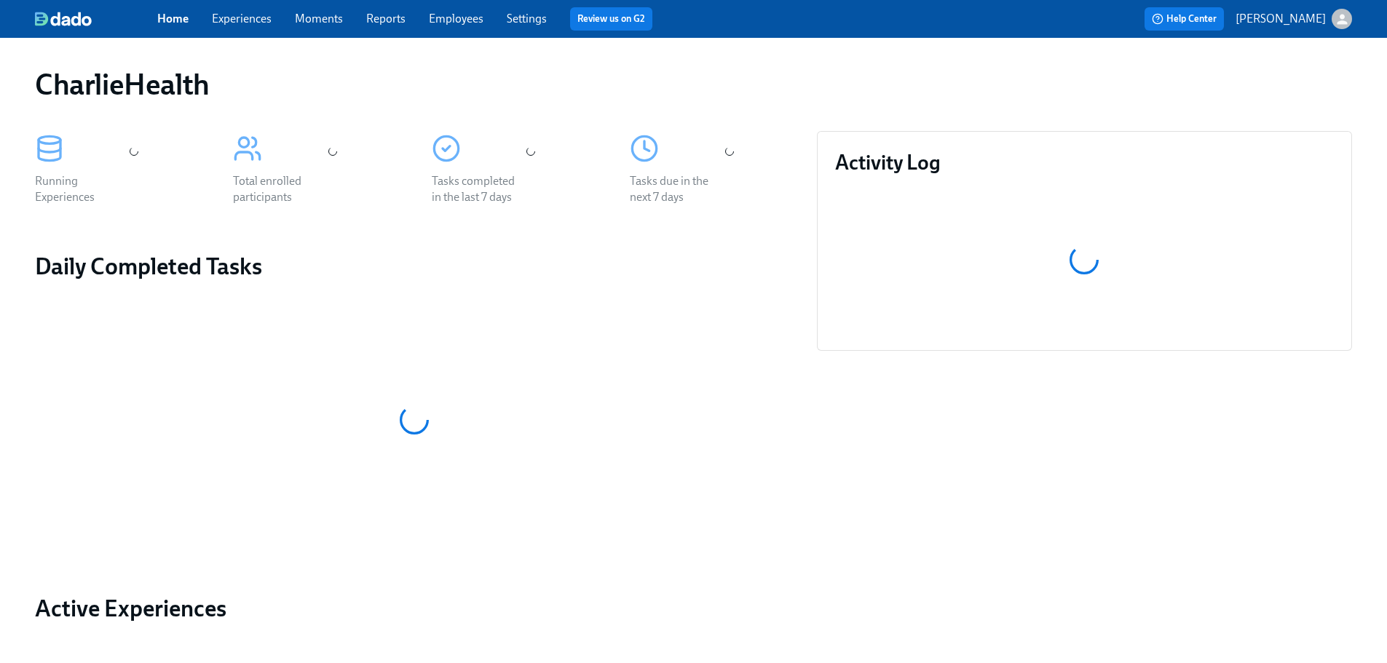
click at [462, 23] on link "Employees" at bounding box center [456, 19] width 55 height 14
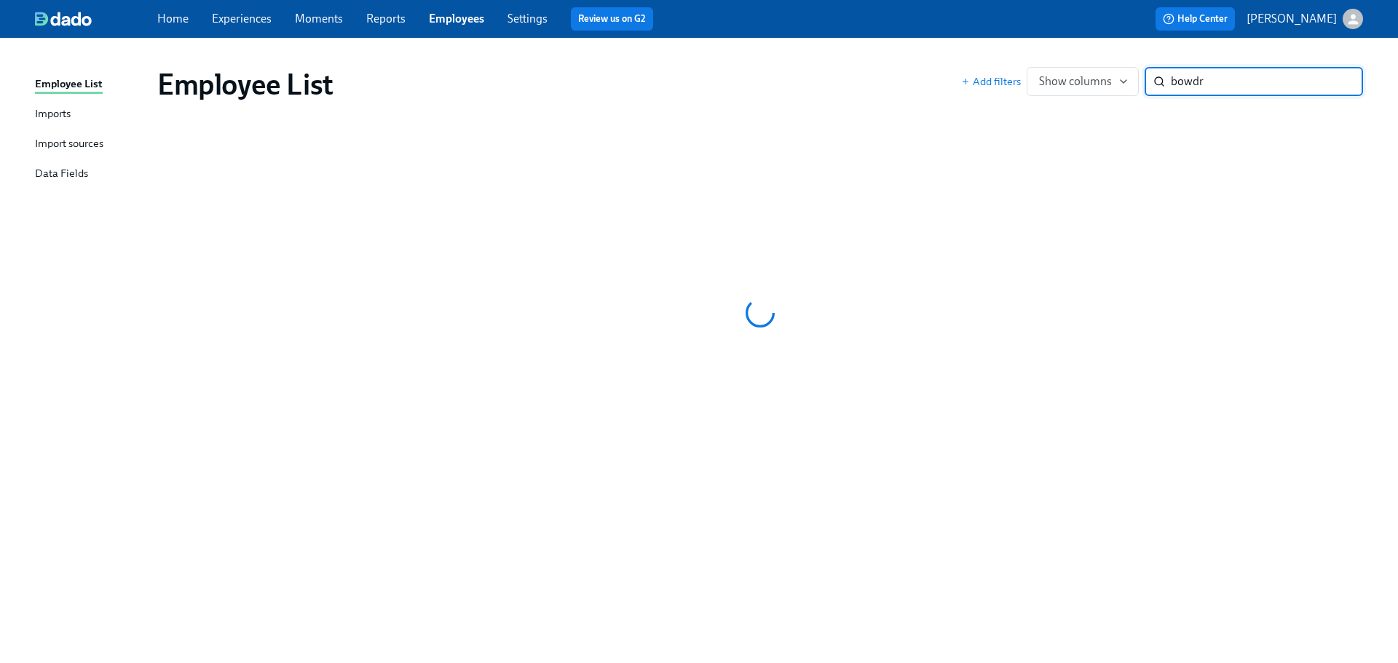
type input "[PERSON_NAME]"
click at [1335, 79] on input "[PERSON_NAME]" at bounding box center [1267, 81] width 192 height 29
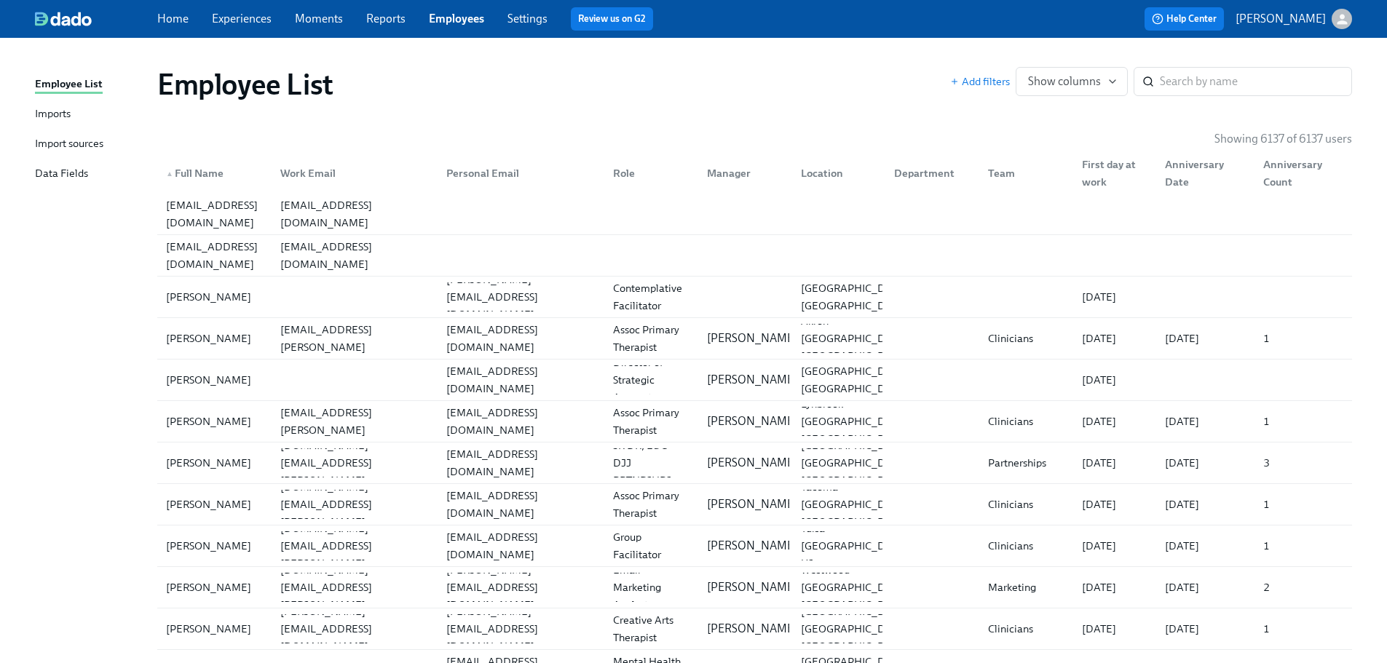
drag, startPoint x: 628, startPoint y: 87, endPoint x: 492, endPoint y: 60, distance: 139.5
click at [628, 87] on div "Employee List" at bounding box center [553, 84] width 793 height 35
click at [875, 90] on div "Employee List" at bounding box center [553, 84] width 793 height 35
click at [881, 92] on div "Employee List" at bounding box center [553, 84] width 793 height 35
click at [746, 79] on div "Employee List" at bounding box center [553, 84] width 793 height 35
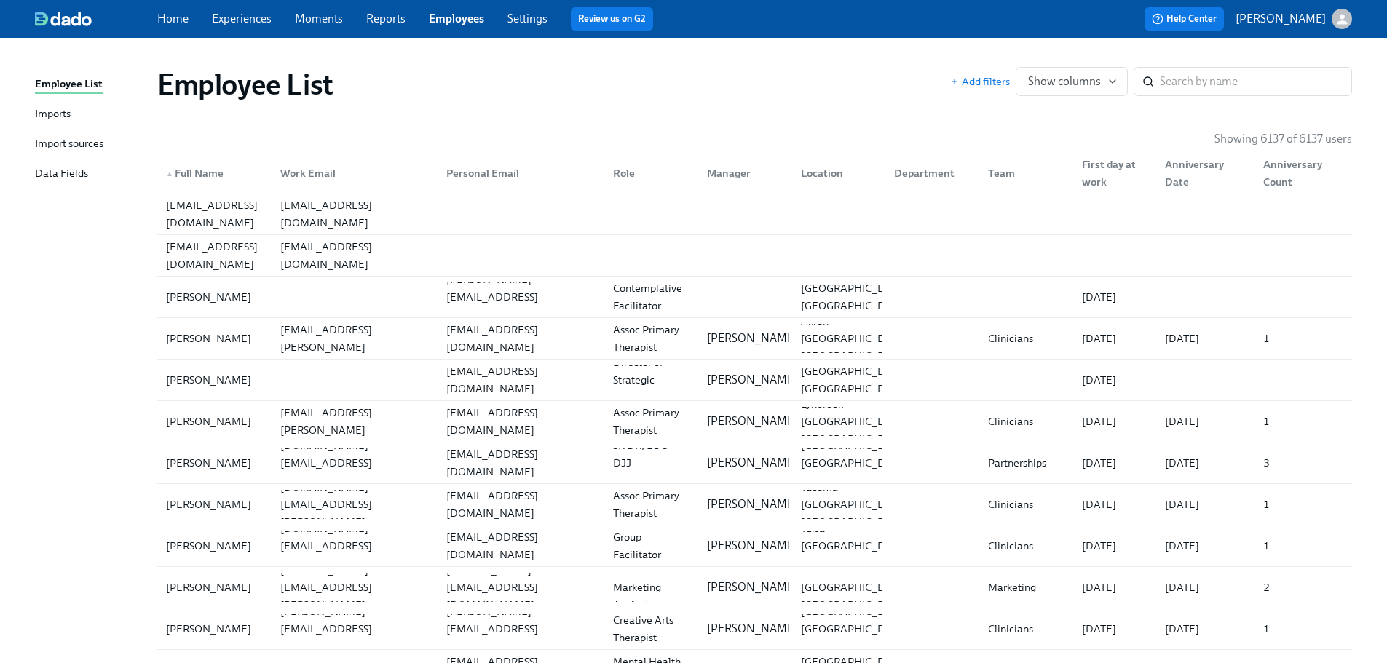
click at [896, 84] on div "Employee List" at bounding box center [553, 84] width 793 height 35
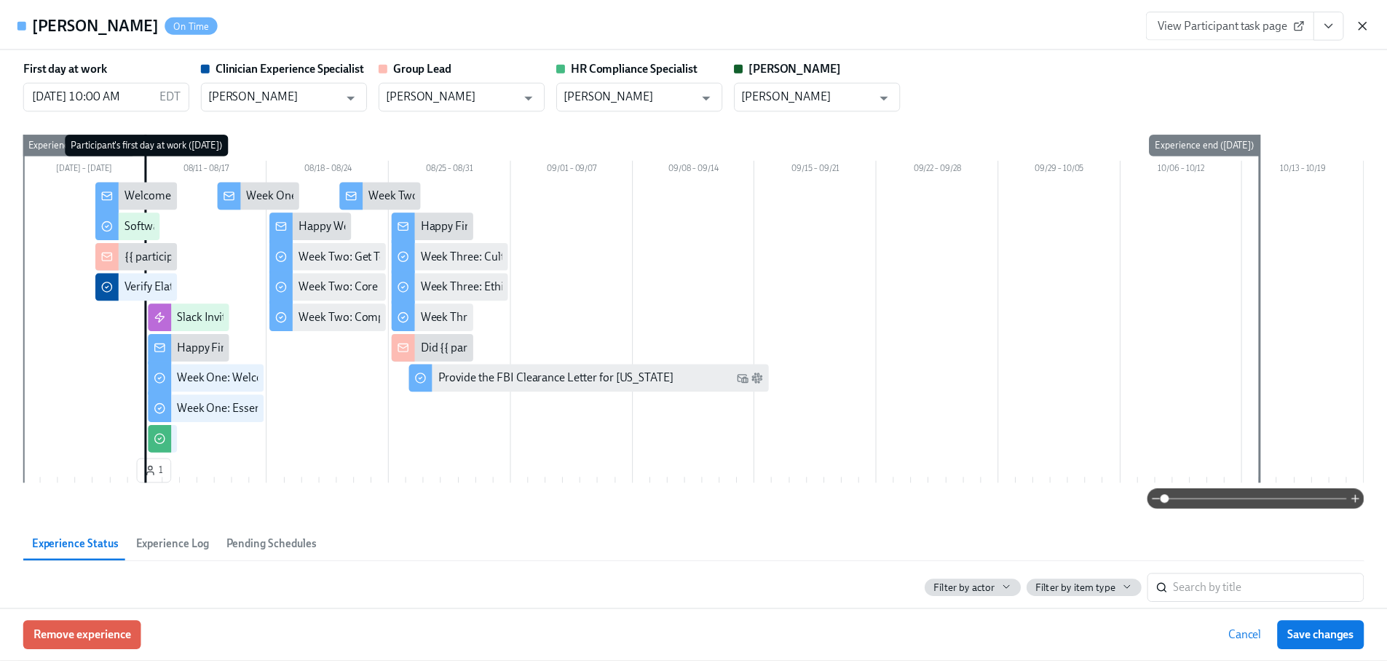
scroll to position [666, 0]
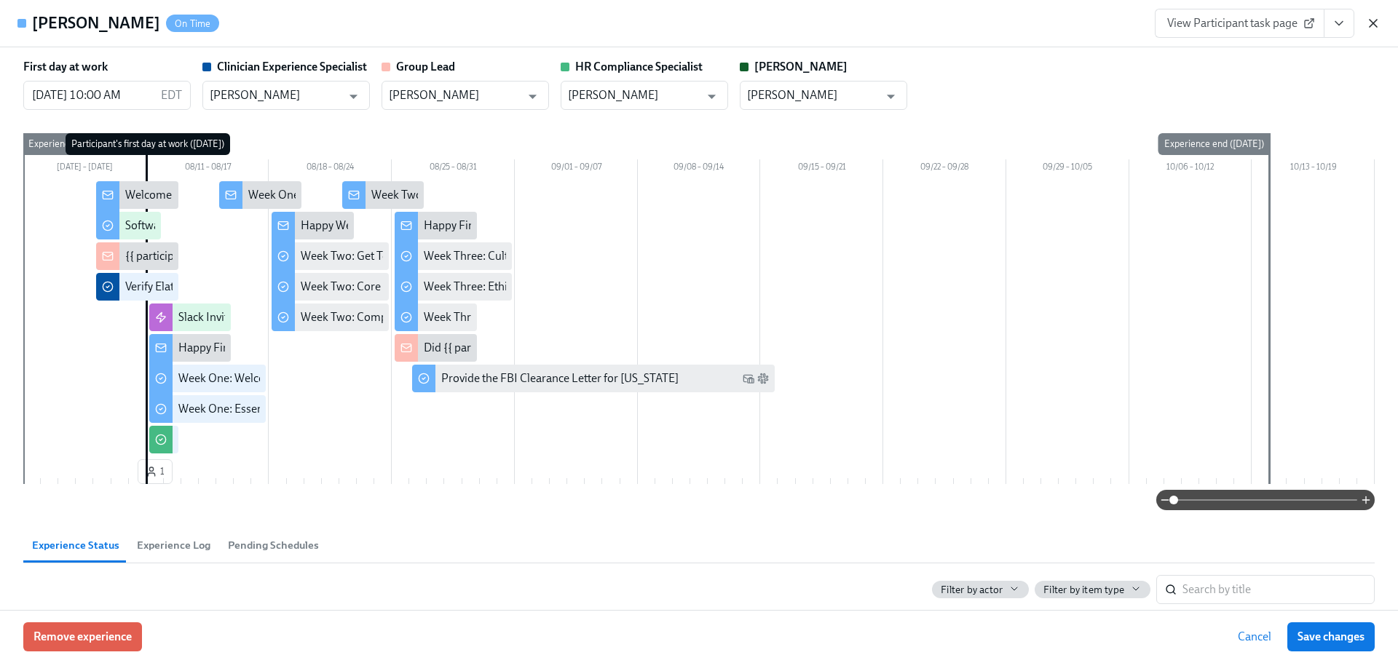
click at [1374, 25] on icon "button" at bounding box center [1373, 23] width 15 height 15
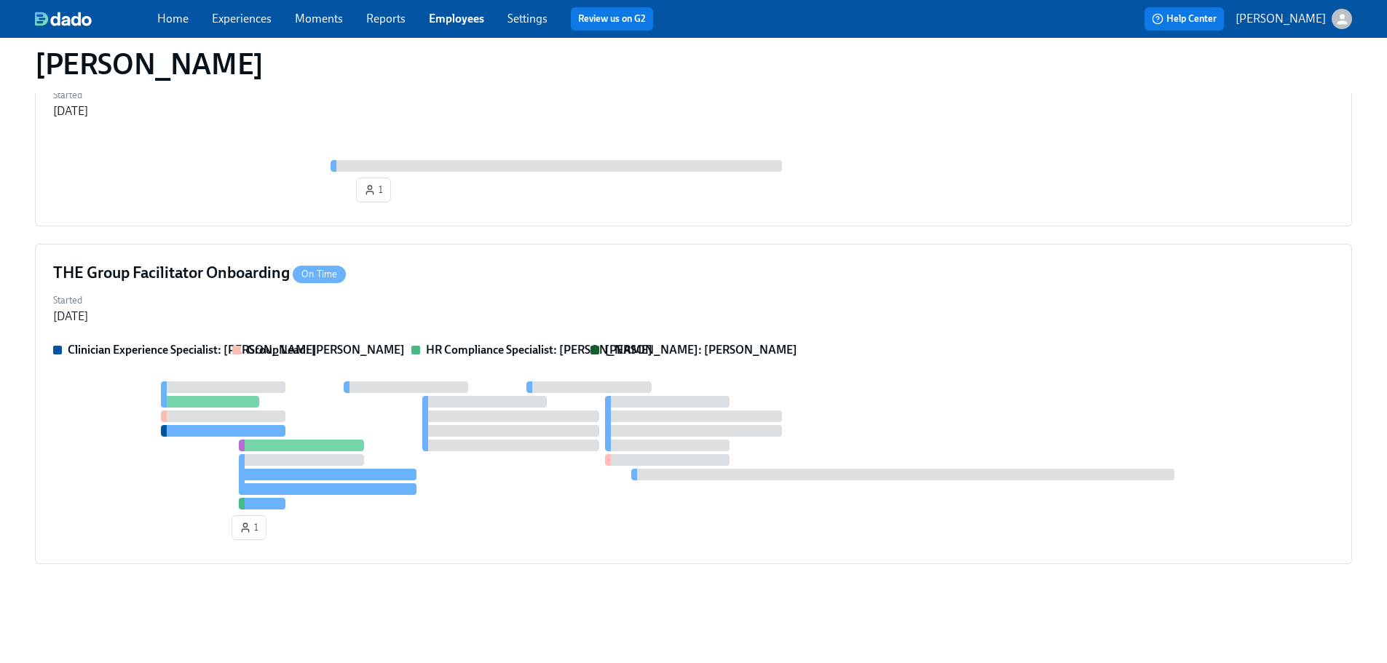
click at [427, 20] on div "Home Experiences Moments Reports Employees Settings Review us on G2" at bounding box center [456, 18] width 598 height 23
click at [445, 18] on link "Employees" at bounding box center [456, 19] width 55 height 14
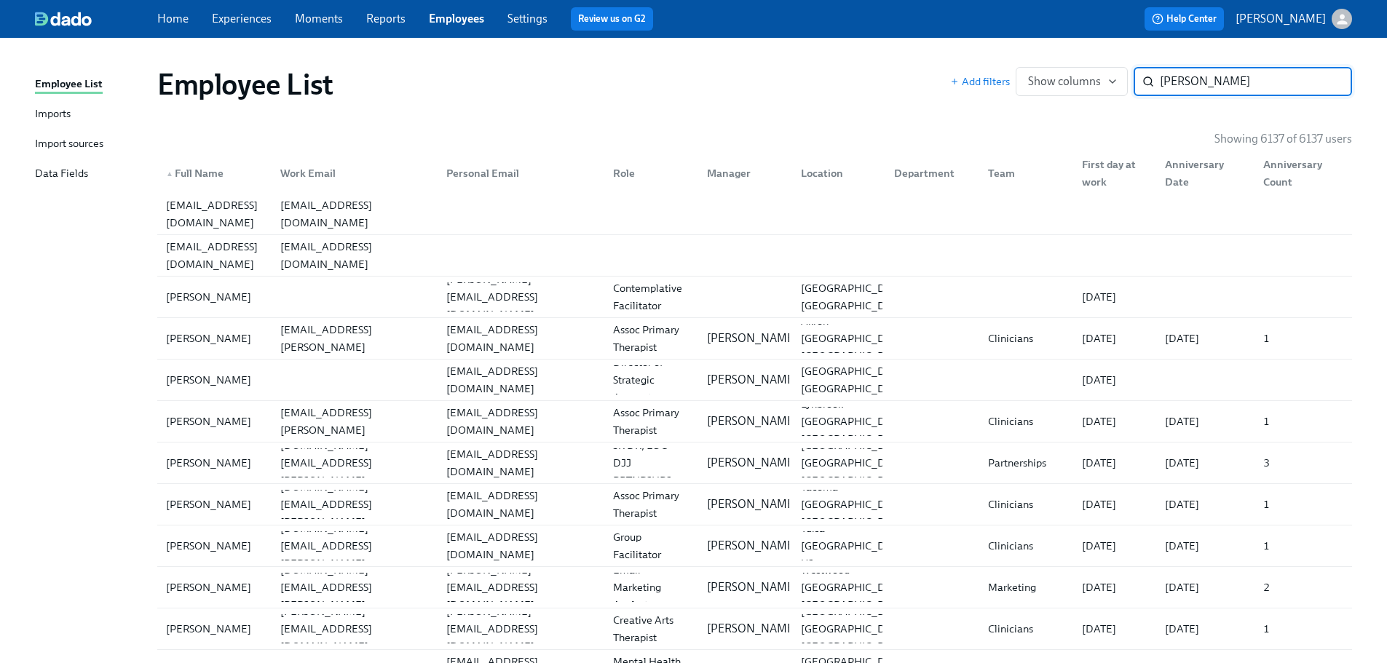
type input "[PERSON_NAME]"
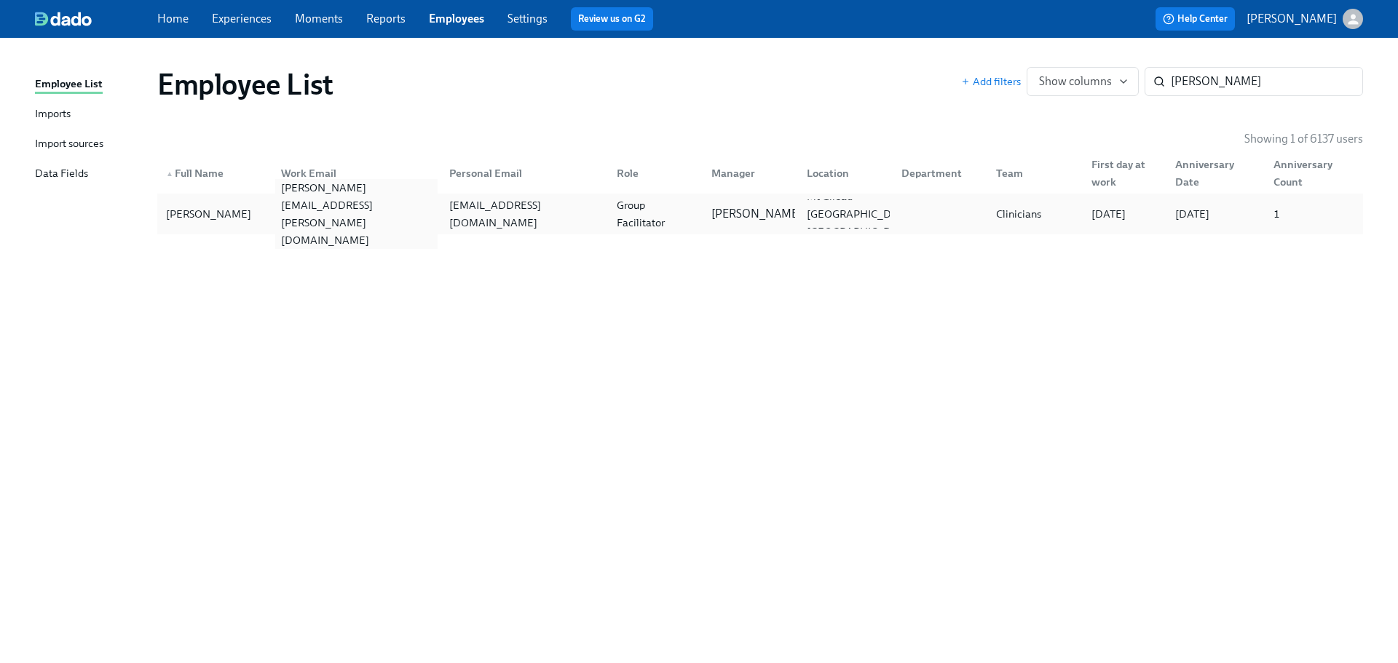
click at [350, 201] on div "leanne.bowdre@charliehealth.com" at bounding box center [352, 214] width 167 height 29
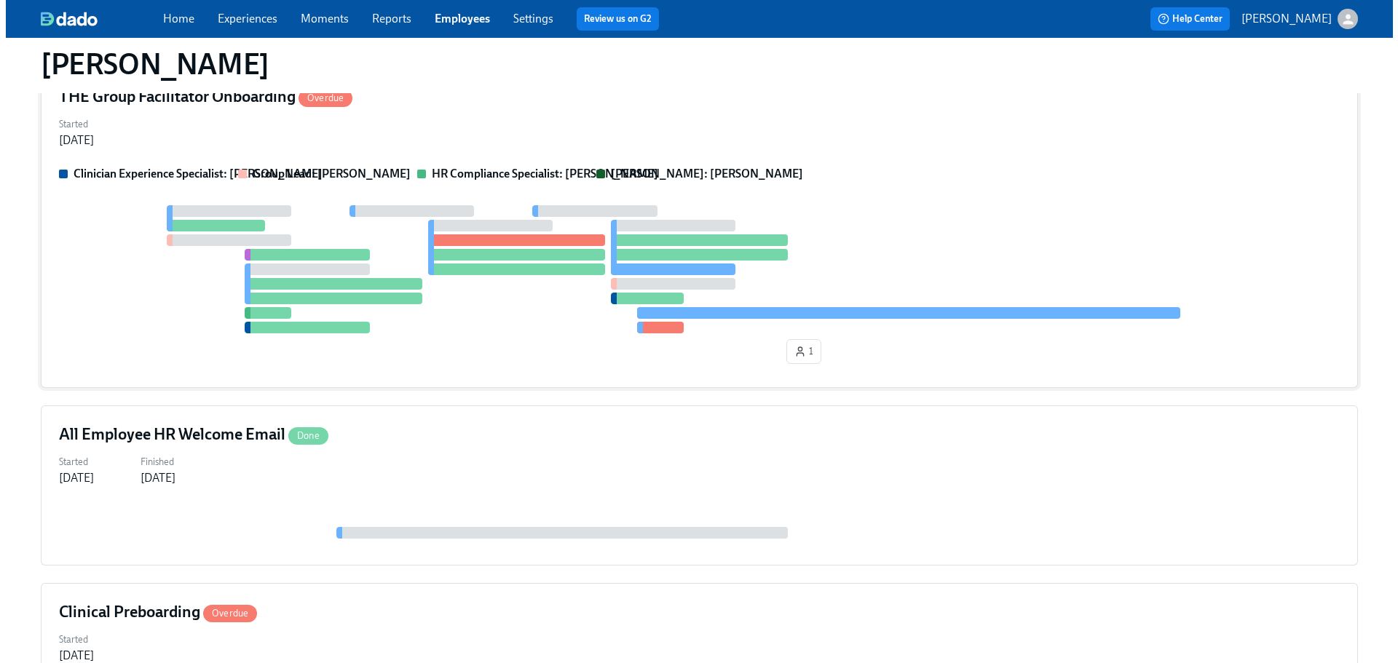
scroll to position [157, 0]
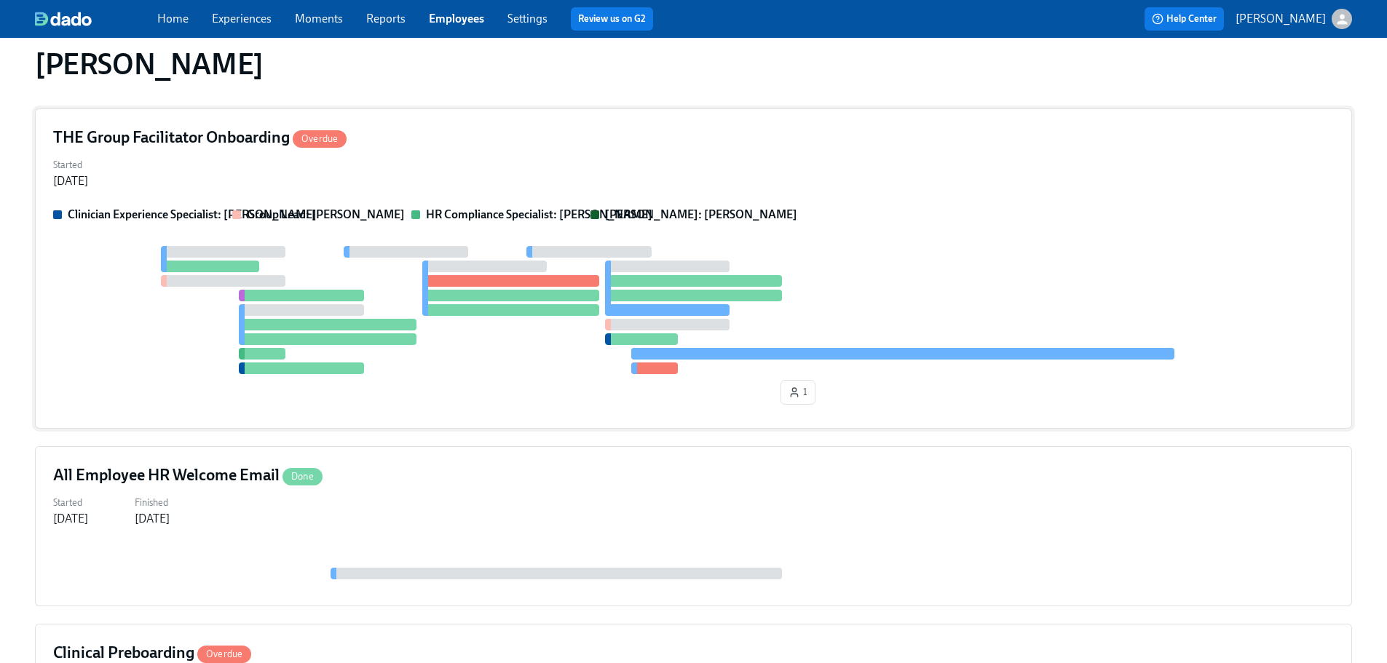
click at [770, 246] on div at bounding box center [693, 310] width 1281 height 128
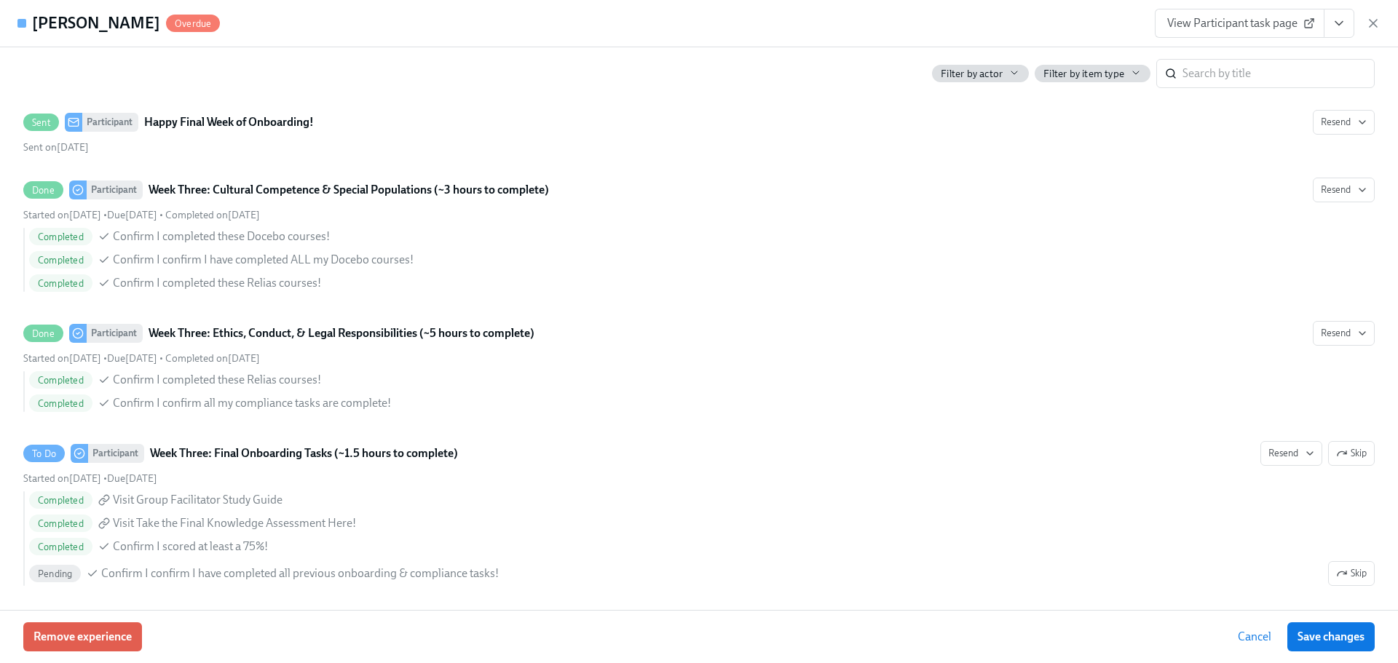
scroll to position [2255, 0]
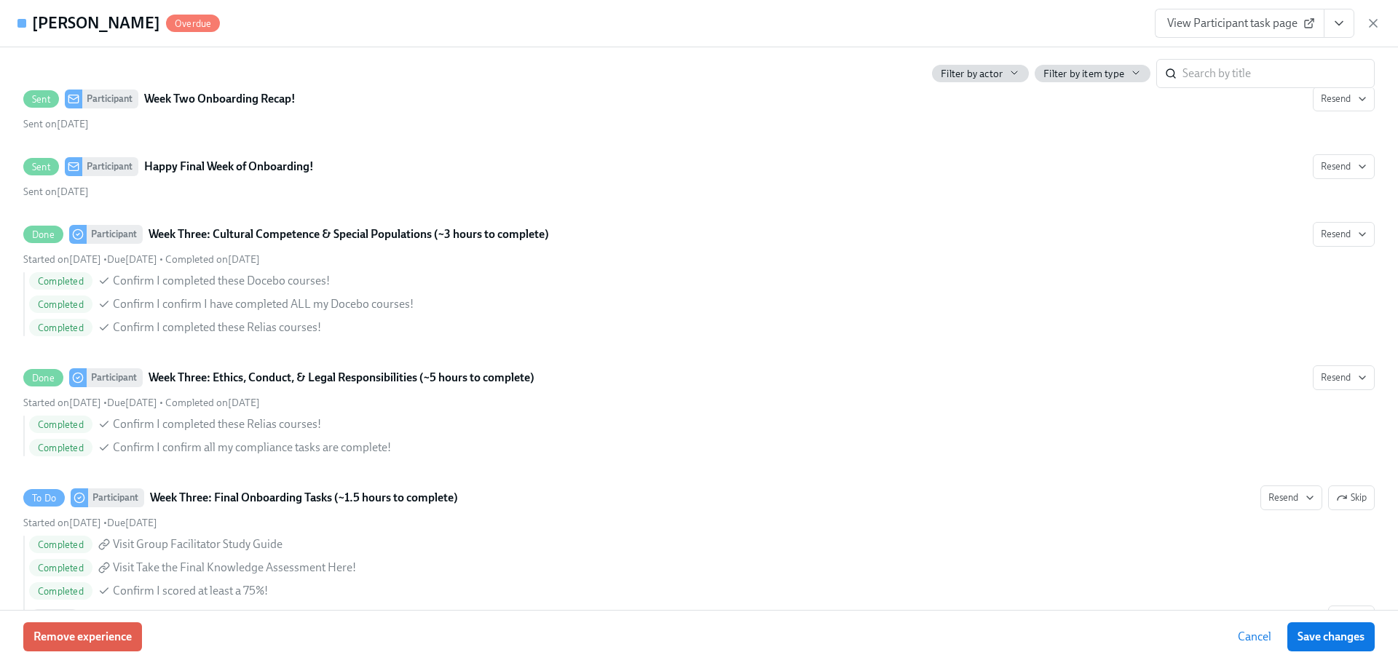
click at [1349, 19] on button "View task page" at bounding box center [1339, 23] width 31 height 29
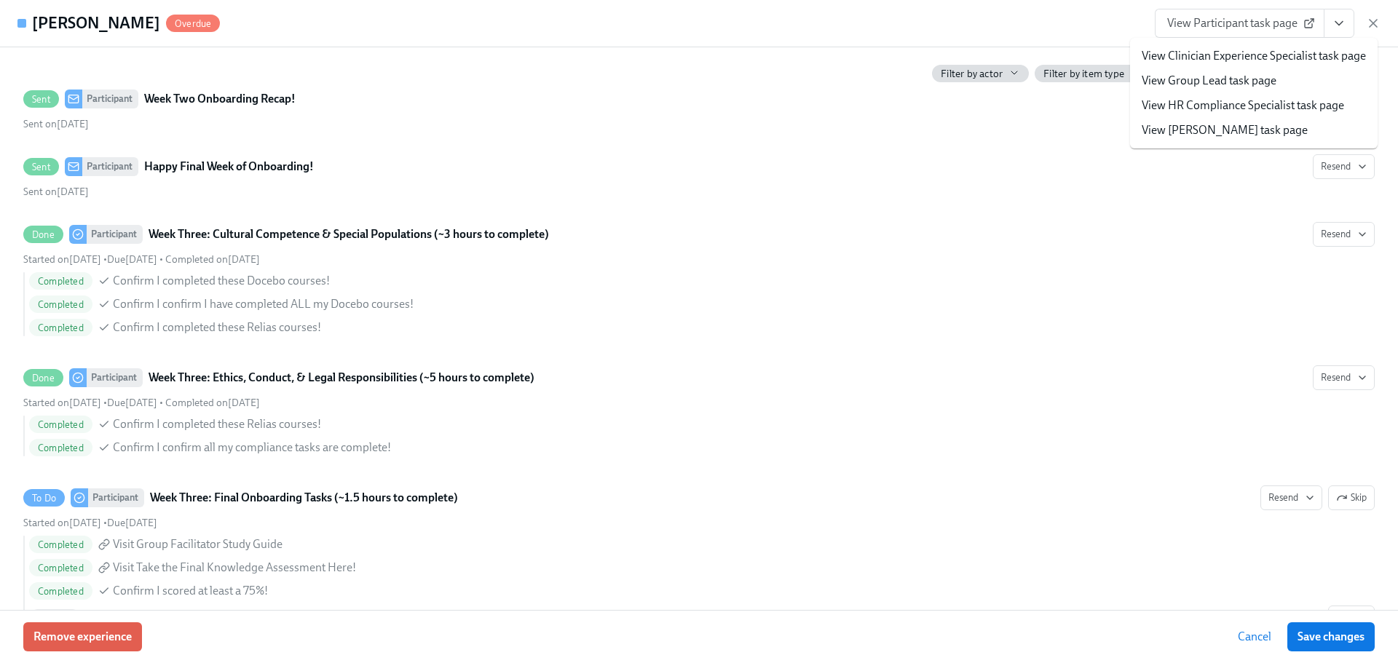
click at [1242, 102] on link "View HR Compliance Specialist task page" at bounding box center [1243, 106] width 202 height 16
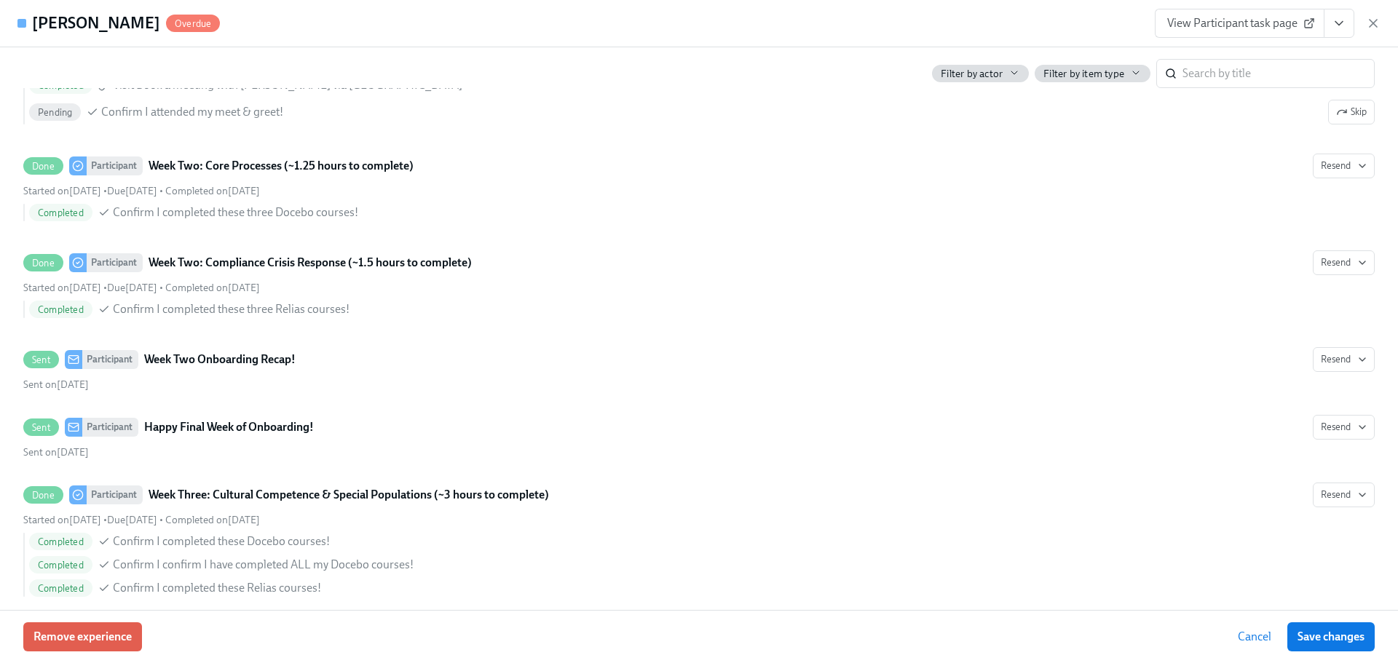
scroll to position [2311, 0]
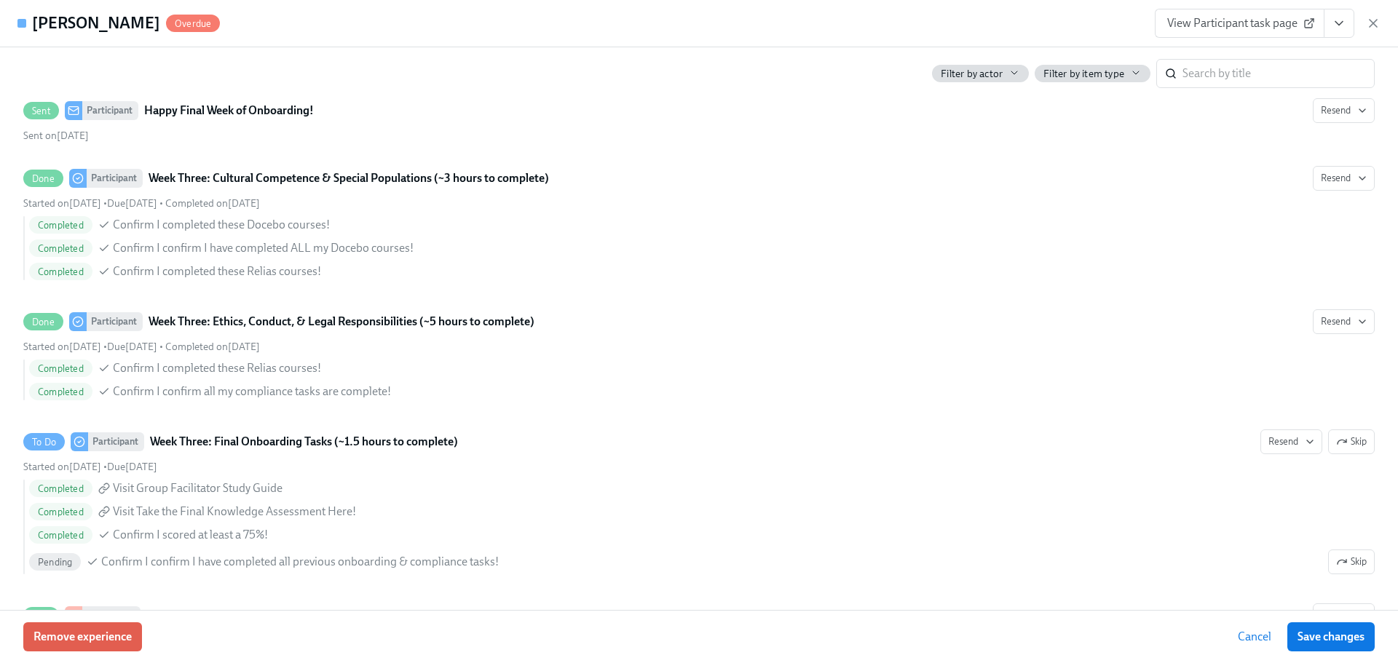
click at [1327, 25] on button "View task page" at bounding box center [1339, 23] width 31 height 29
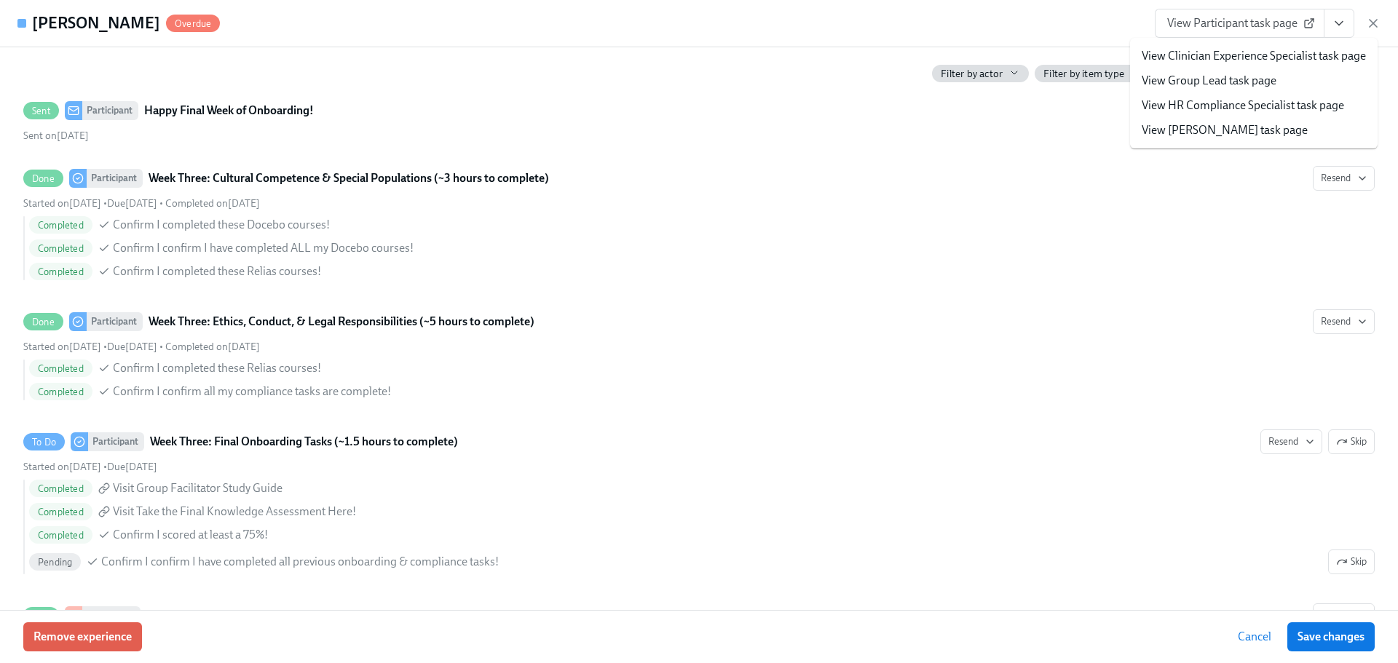
click at [1285, 26] on span "View Participant task page" at bounding box center [1239, 23] width 145 height 15
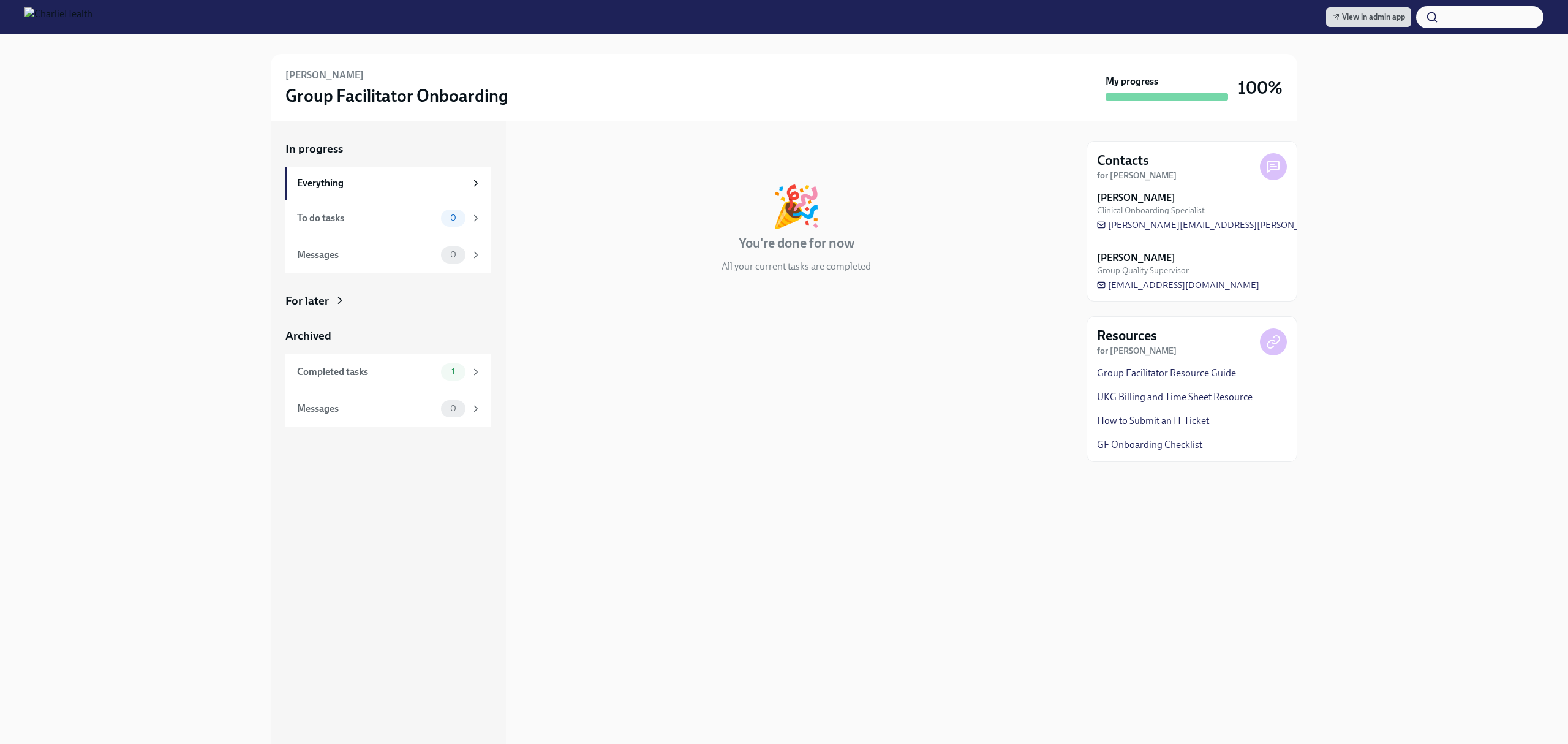
click at [801, 385] on div "In progress 🎉 You're done for now All your current tasks are completed" at bounding box center [796, 433] width 551 height 623
click at [465, 389] on div "Completed tasks 1" at bounding box center [388, 372] width 206 height 37
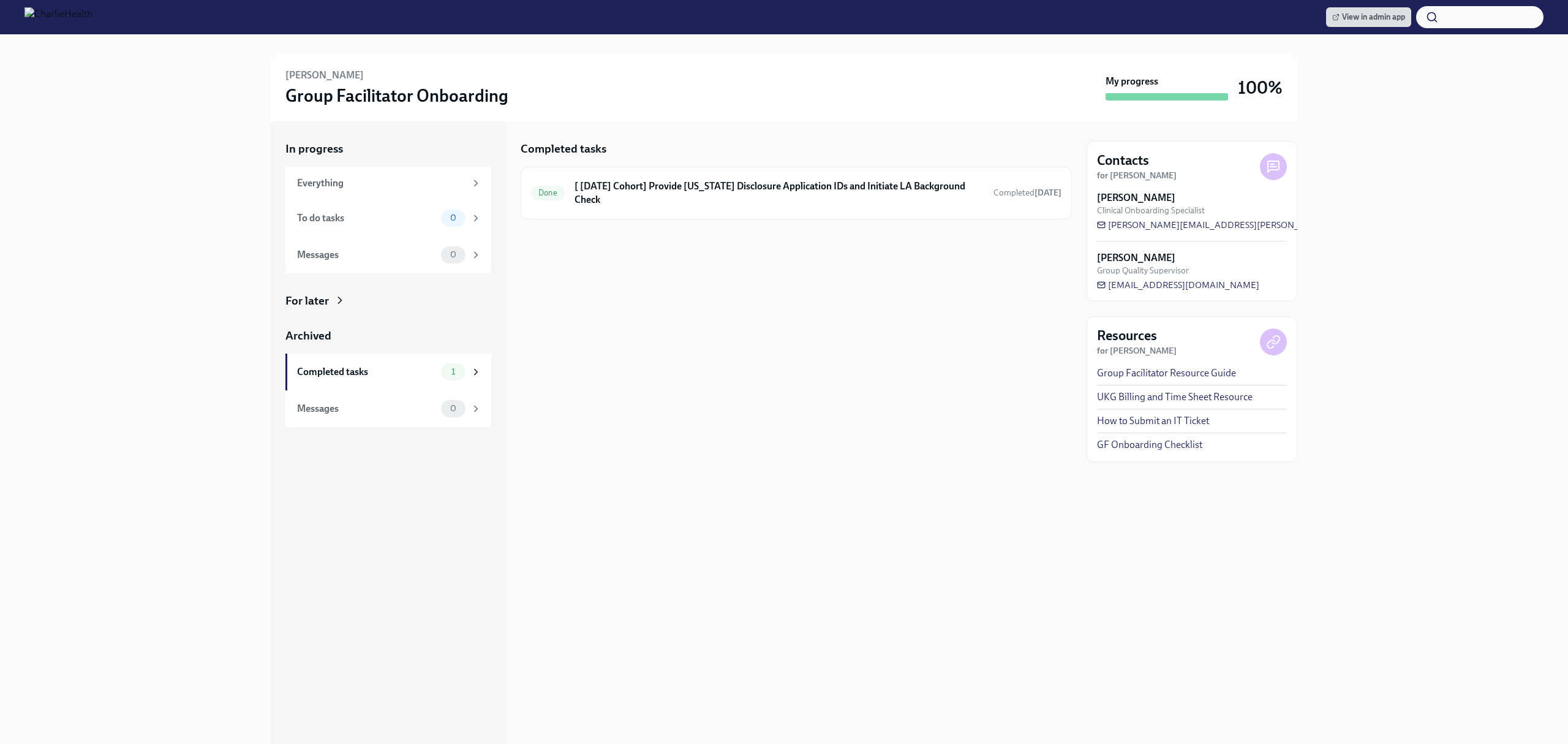
click at [890, 492] on div "Completed tasks Done [ Jul 21st Cohort] Provide Utah Disclosure Application IDs…" at bounding box center [796, 433] width 551 height 623
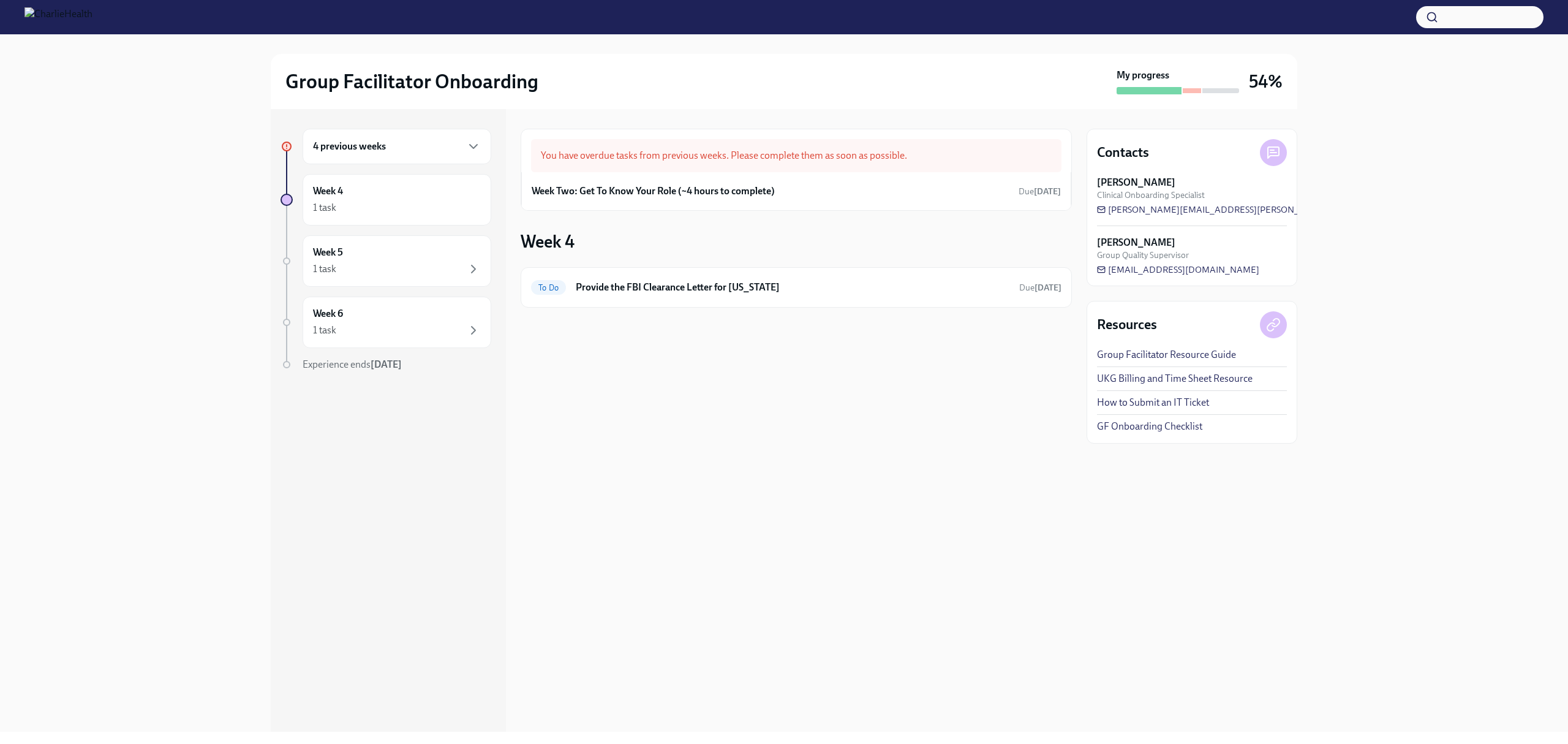
click at [876, 466] on div "You have overdue tasks from previous weeks. Please complete them as soon as pos…" at bounding box center [796, 421] width 551 height 623
click at [819, 177] on div "Week Two: Get To Know Your Role (~4 hours to complete) Due 7 days ago" at bounding box center [797, 191] width 550 height 38
click at [750, 153] on div "You have overdue tasks from previous weeks. Please complete them as soon as pos…" at bounding box center [796, 155] width 531 height 33
click at [760, 194] on h6 "Week Two: Get To Know Your Role (~4 hours to complete)" at bounding box center [653, 191] width 243 height 13
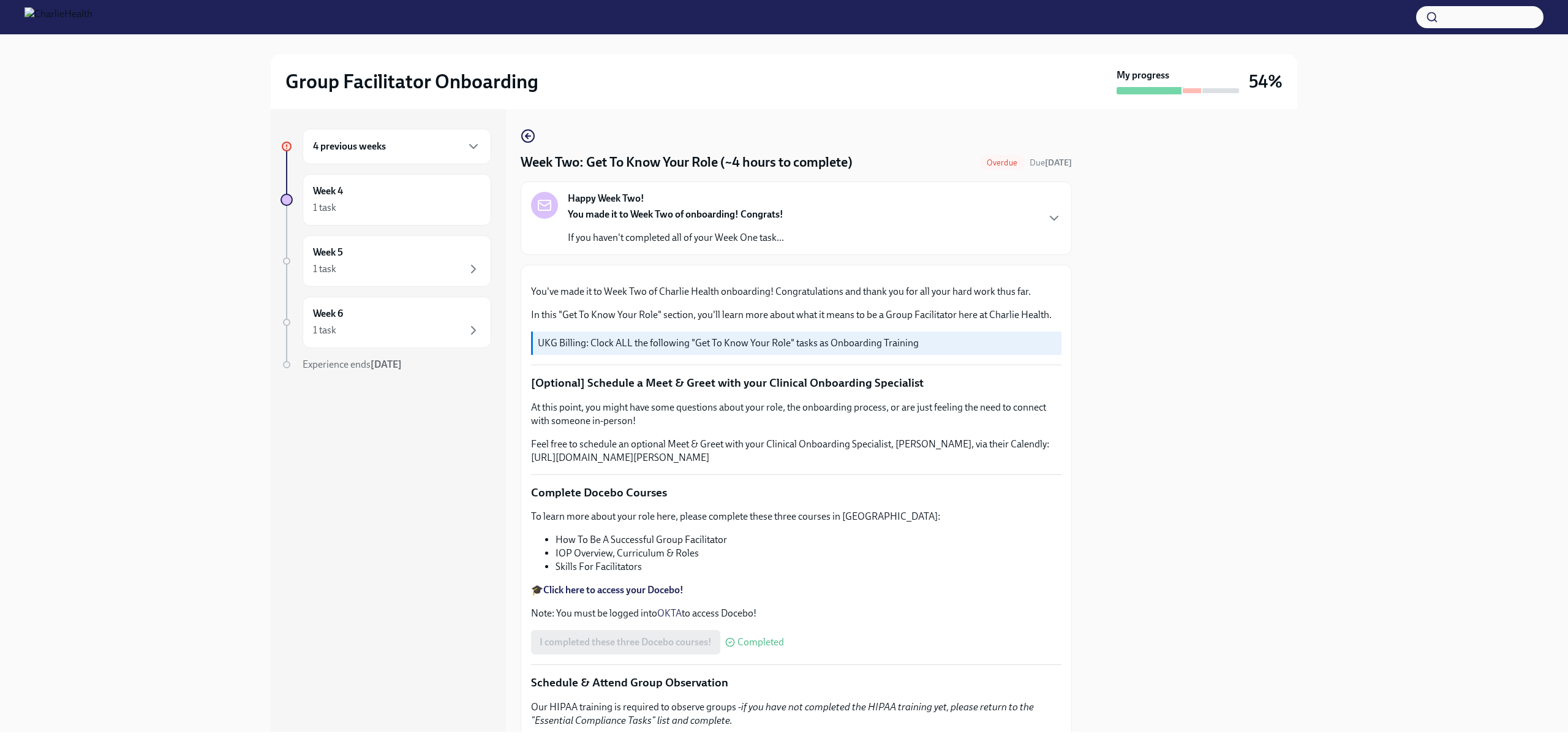
click at [986, 155] on div "Overdue" at bounding box center [1002, 162] width 45 height 14
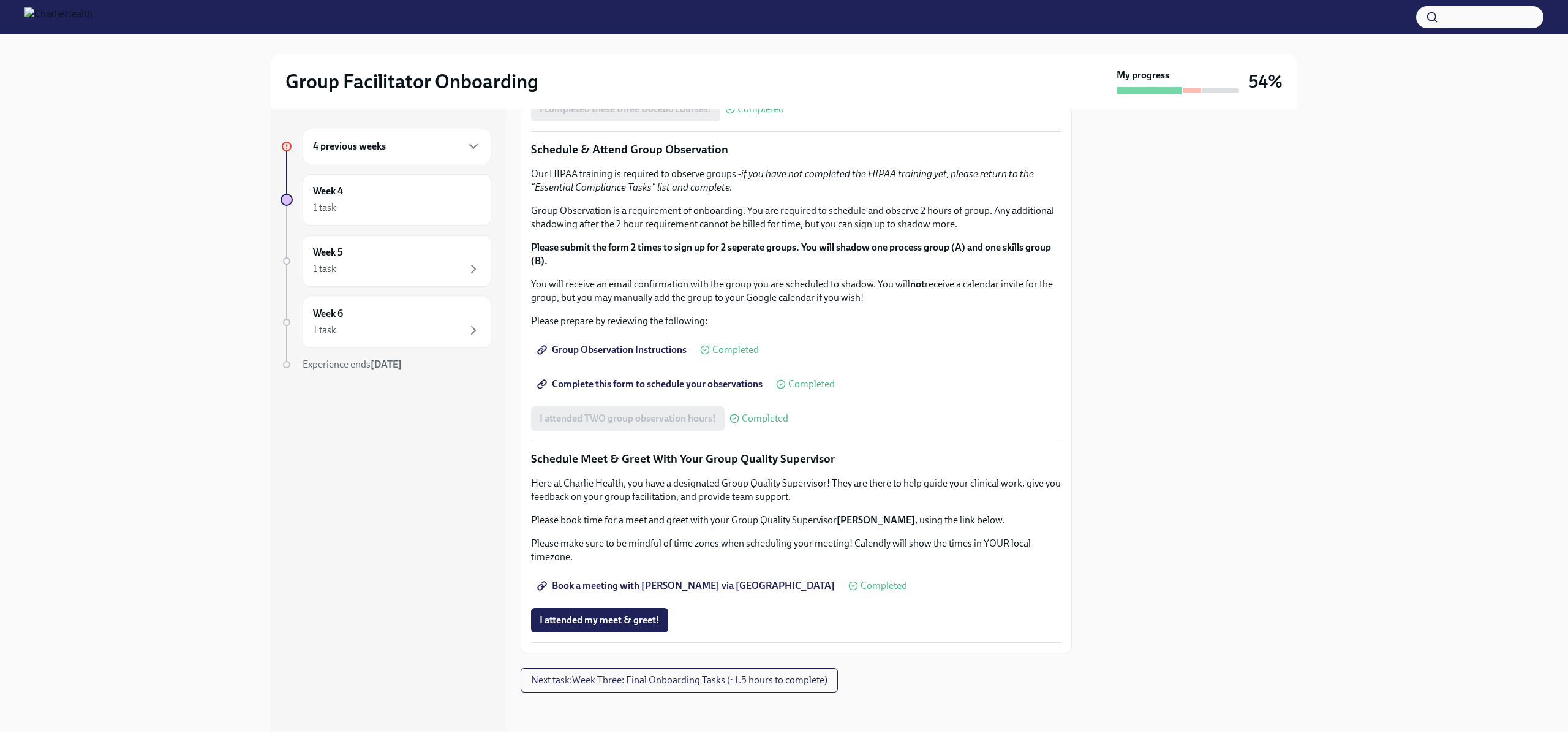
scroll to position [935, 0]
click at [691, 684] on span "Next task : Week Three: Final Onboarding Tasks (~1.5 hours to complete)" at bounding box center [679, 680] width 296 height 13
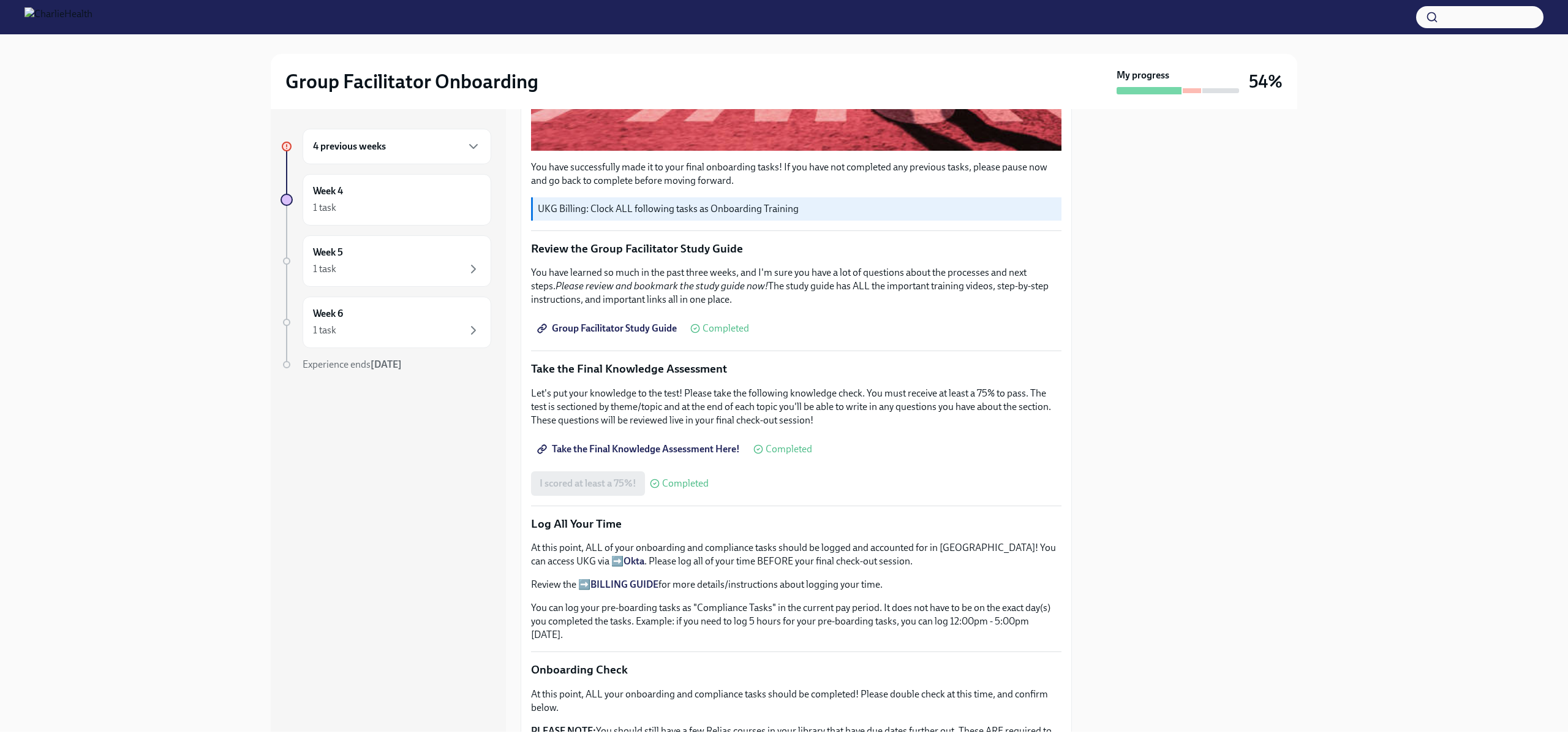
scroll to position [747, 0]
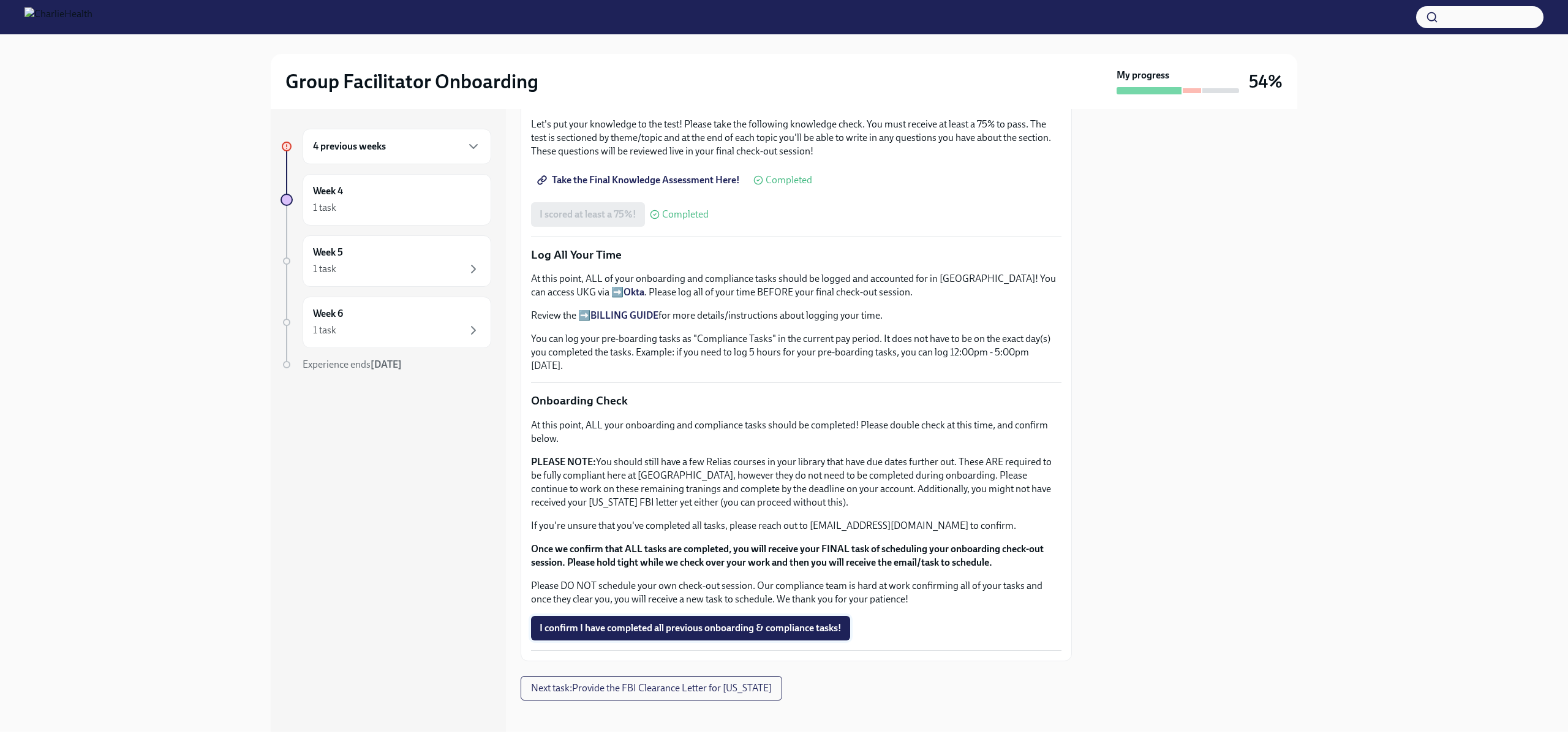
drag, startPoint x: 521, startPoint y: 621, endPoint x: 827, endPoint y: 628, distance: 306.1
click at [811, 629] on div "4 previous weeks Week 4 1 task Week 5 1 task Week 6 1 task Experience ends Sep …" at bounding box center [784, 421] width 1026 height 623
click at [893, 628] on div "I confirm I have completed all previous onboarding & compliance tasks!" at bounding box center [796, 628] width 531 height 24
drag, startPoint x: 853, startPoint y: 625, endPoint x: 562, endPoint y: 520, distance: 309.4
click at [519, 628] on div "4 previous weeks Week 4 1 task Week 5 1 task Week 6 1 task Experience ends Sep …" at bounding box center [784, 421] width 1026 height 623
